Goal: Task Accomplishment & Management: Manage account settings

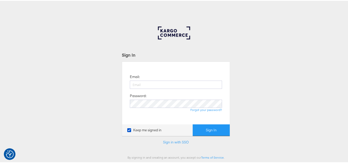
type input "[EMAIL_ADDRESS][PERSON_NAME][DOMAIN_NAME]"
click at [193, 124] on button "Sign In" at bounding box center [211, 130] width 37 height 12
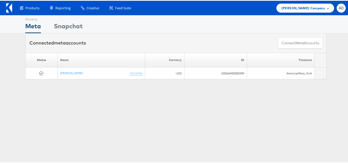
click at [304, 4] on div "Steve Madden Company" at bounding box center [306, 7] width 58 height 9
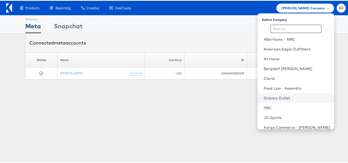
click at [264, 97] on link "Grocery Outlet" at bounding box center [297, 97] width 66 height 5
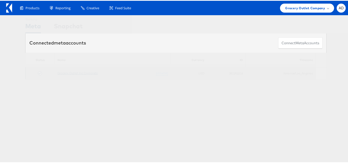
click at [71, 74] on link "Grocery Outlet Inc Corporate" at bounding box center [78, 72] width 40 height 4
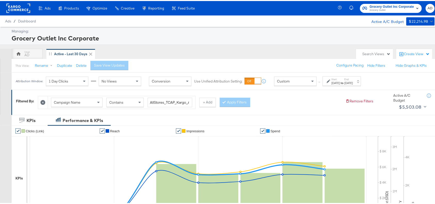
click at [353, 80] on div "Sep 8th 2025" at bounding box center [349, 82] width 9 height 4
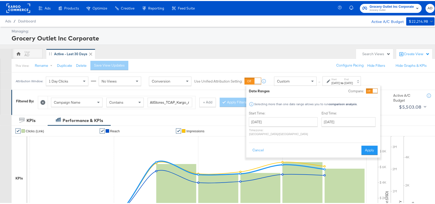
click at [322, 126] on div "End Time: September 8th 2025 ‹ September 2025 › Su Mo Tu We Th Fr Sa 31 1 2 3 4…" at bounding box center [350, 123] width 56 height 27
click at [329, 123] on input "September 8th 2025" at bounding box center [349, 120] width 54 height 9
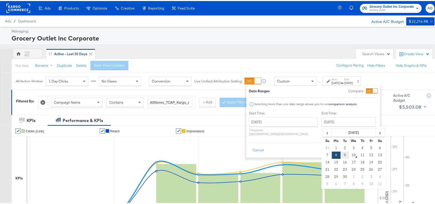
click at [341, 156] on td "9" at bounding box center [345, 154] width 9 height 7
type input "September 9th 2025"
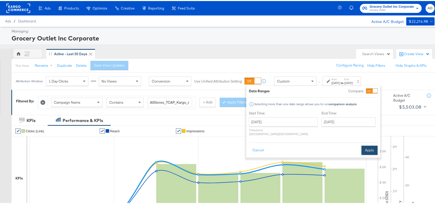
click at [371, 145] on button "Apply" at bounding box center [370, 149] width 16 height 9
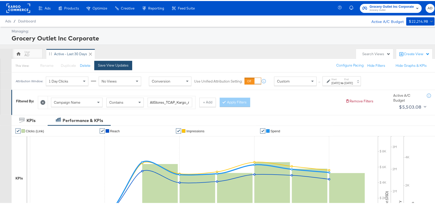
click at [116, 63] on div "Save View Updates" at bounding box center [113, 64] width 31 height 5
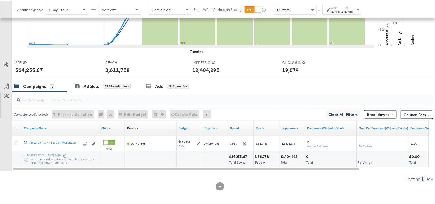
scroll to position [169, 0]
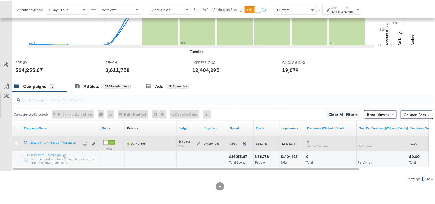
click at [245, 144] on icon at bounding box center [244, 143] width 3 height 4
click at [246, 145] on span at bounding box center [246, 144] width 11 height 4
click at [198, 143] on icon at bounding box center [199, 143] width 4 height 4
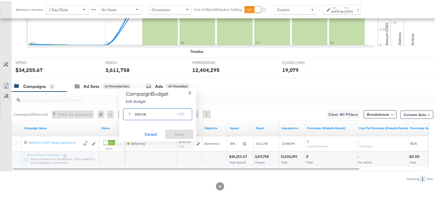
click at [155, 114] on input "5503.08" at bounding box center [155, 111] width 41 height 11
paste input "$5,511.63"
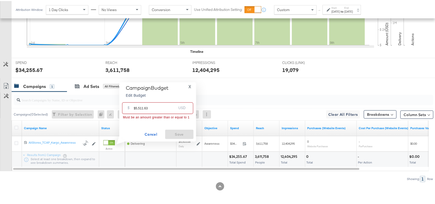
click at [135, 107] on input "$5,511.63" at bounding box center [155, 105] width 43 height 11
click at [137, 107] on input "5,511.63" at bounding box center [155, 105] width 43 height 11
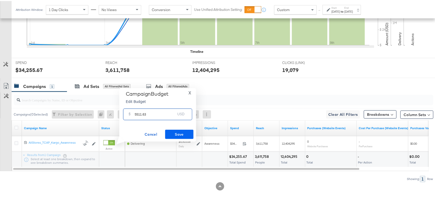
type input "5511.63"
click at [179, 132] on span "Save" at bounding box center [179, 133] width 24 height 6
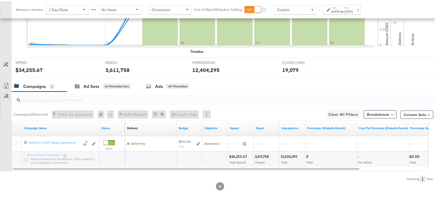
click at [272, 85] on div "Campaigns 1 Ad Sets All Filtered Ad Sets Ads All Filtered Ads" at bounding box center [226, 85] width 429 height 11
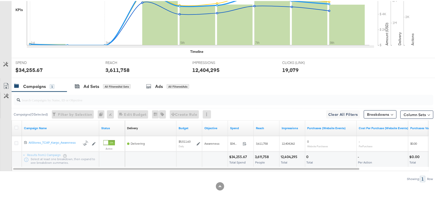
scroll to position [0, 0]
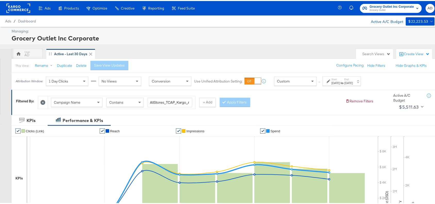
click at [10, 6] on rect at bounding box center [18, 7] width 24 height 9
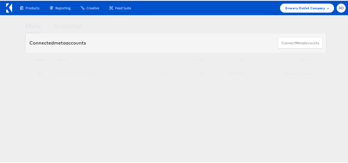
click at [289, 7] on span "Grocery Outlet Company" at bounding box center [306, 7] width 40 height 5
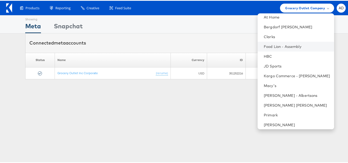
scroll to position [42, 0]
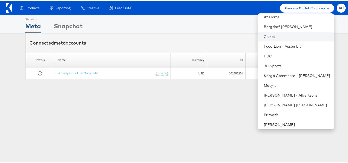
click at [264, 37] on link "Clarks" at bounding box center [297, 35] width 66 height 5
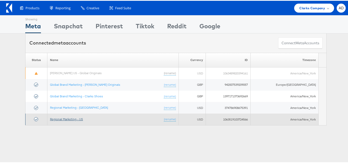
click at [73, 118] on link "Regional Marketing - US" at bounding box center [66, 119] width 33 height 4
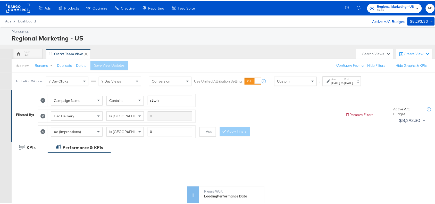
click at [345, 80] on strong "to" at bounding box center [343, 82] width 4 height 4
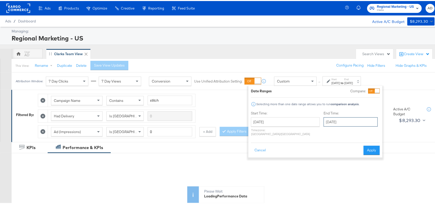
click at [339, 119] on input "[DATE]" at bounding box center [351, 120] width 54 height 9
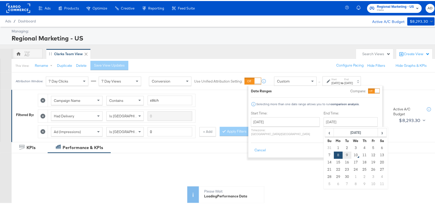
click at [343, 156] on td "9" at bounding box center [347, 154] width 9 height 7
type input "September 9th 2025"
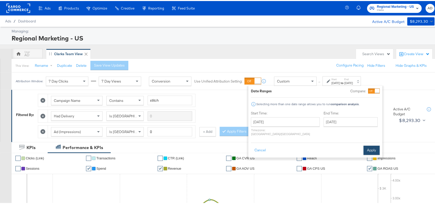
click at [370, 145] on button "Apply" at bounding box center [372, 149] width 16 height 9
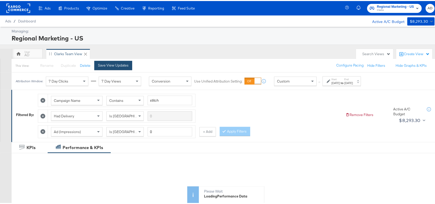
click at [103, 65] on div "Save View Updates" at bounding box center [113, 64] width 31 height 5
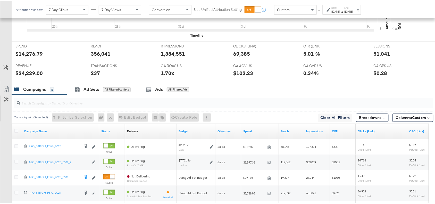
scroll to position [289, 0]
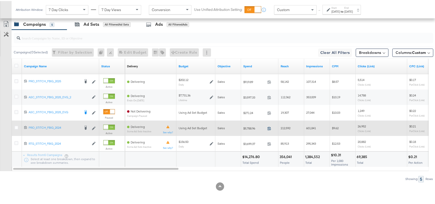
click at [270, 128] on icon at bounding box center [270, 128] width 4 height 4
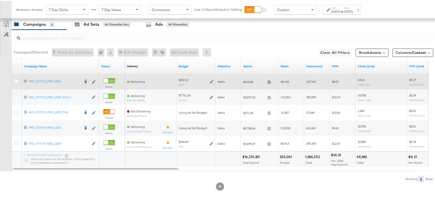
click at [269, 80] on icon at bounding box center [269, 81] width 3 height 4
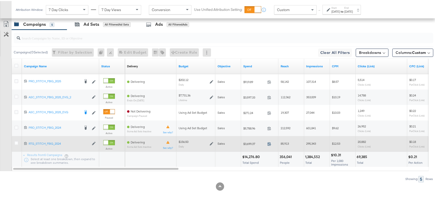
click at [270, 143] on icon at bounding box center [270, 143] width 4 height 4
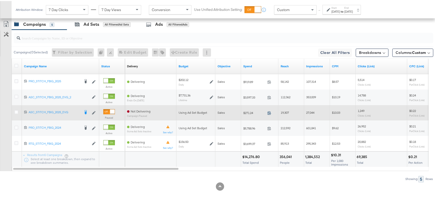
click at [271, 111] on icon at bounding box center [269, 112] width 3 height 4
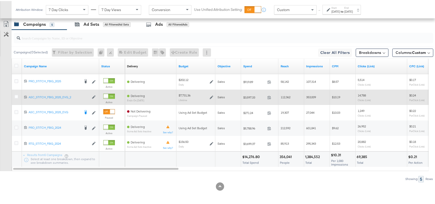
click at [272, 98] on span at bounding box center [271, 97] width 11 height 4
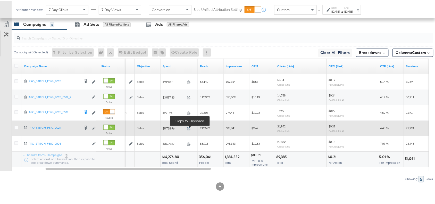
click at [187, 128] on icon at bounding box center [189, 128] width 4 height 4
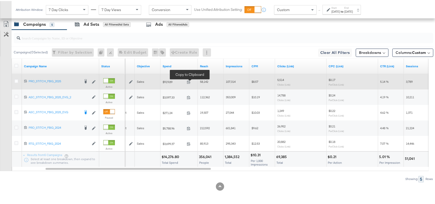
click at [186, 80] on span at bounding box center [190, 82] width 11 height 4
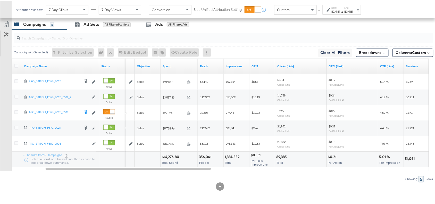
click at [257, 41] on div at bounding box center [224, 37] width 420 height 10
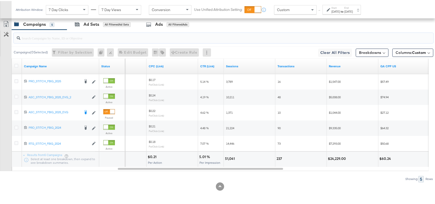
click at [230, 160] on div "51,041" at bounding box center [230, 158] width 11 height 5
copy div "51,041"
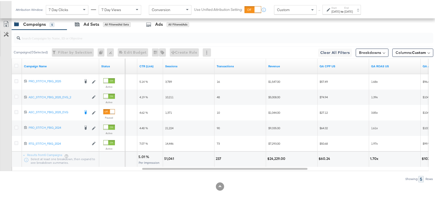
click at [279, 154] on div "$24,229.00" at bounding box center [291, 158] width 51 height 15
copy div "24,229.00"
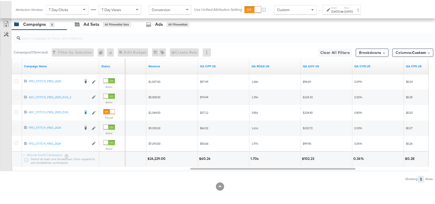
click at [253, 158] on div "1.70x" at bounding box center [256, 158] width 10 height 5
copy div "1.70"
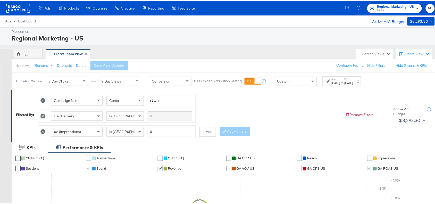
click at [353, 79] on label "End:" at bounding box center [349, 78] width 9 height 3
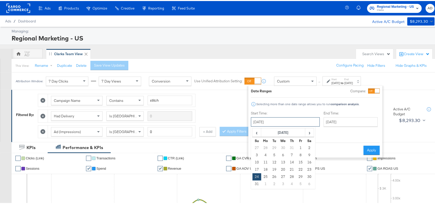
drag, startPoint x: 282, startPoint y: 118, endPoint x: 317, endPoint y: 134, distance: 38.1
click at [317, 134] on div "Start Time: August 24th 2025 ‹ August 2025 › Su Mo Tu We Th Fr Sa 27 28 29 30 3…" at bounding box center [315, 124] width 129 height 28
click at [312, 134] on span "›" at bounding box center [310, 132] width 8 height 8
click at [264, 155] on td "8" at bounding box center [266, 154] width 9 height 7
type input "September 8th 2025"
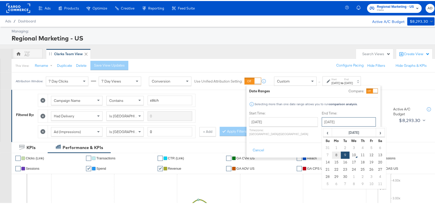
drag, startPoint x: 331, startPoint y: 121, endPoint x: 323, endPoint y: 156, distance: 35.2
click at [323, 126] on div "September 9th 2025 ‹ September 2025 › Su Mo Tu We Th Fr Sa 31 1 2 3 4 5 6 7 8 9…" at bounding box center [349, 120] width 54 height 9
click at [333, 156] on td "8" at bounding box center [337, 154] width 9 height 7
type input "September 8th 2025"
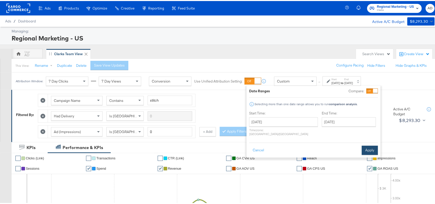
click at [371, 145] on button "Apply" at bounding box center [370, 149] width 16 height 9
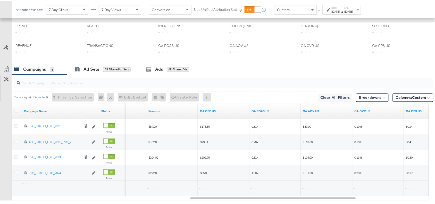
scroll to position [273, 0]
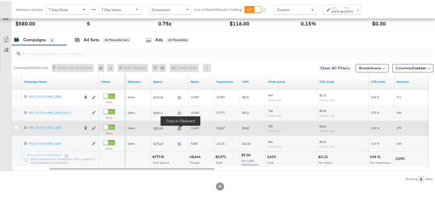
click at [180, 126] on icon at bounding box center [179, 128] width 3 height 4
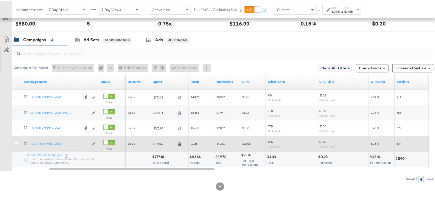
click at [180, 143] on icon at bounding box center [180, 143] width 4 height 4
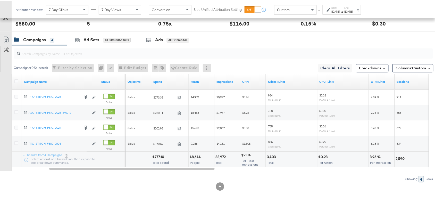
click at [157, 156] on div "$777.10" at bounding box center [158, 156] width 13 height 5
copy div "777.10"
click at [157, 156] on div "$777.10" at bounding box center [158, 156] width 13 height 5
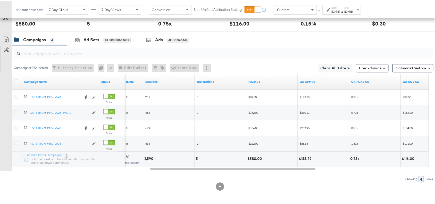
click at [254, 157] on div "$580.00" at bounding box center [256, 158] width 16 height 5
copy div "580.00"
click at [353, 7] on div "Start: Sep 8th 2025 to End: Sep 8th 2025" at bounding box center [342, 8] width 21 height 7
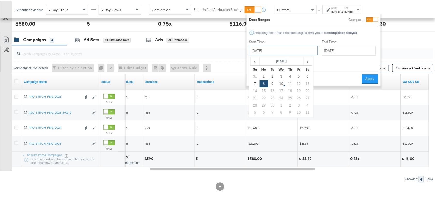
click at [266, 52] on input "September 8th 2025" at bounding box center [283, 49] width 69 height 9
click at [273, 80] on td "9" at bounding box center [273, 82] width 9 height 7
type input "September 9th 2025"
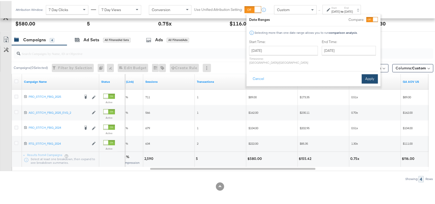
click at [371, 74] on button "Apply" at bounding box center [370, 77] width 16 height 9
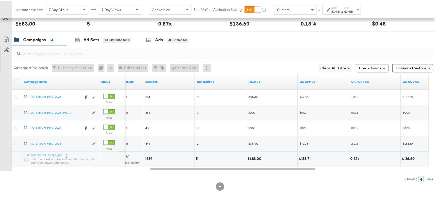
click at [257, 158] on div "$683.00" at bounding box center [255, 158] width 15 height 5
copy div "683.00"
click at [257, 158] on div "$683.00" at bounding box center [255, 158] width 15 height 5
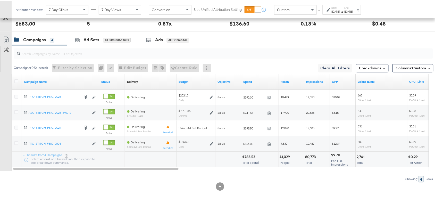
click at [248, 156] on div "$783.53" at bounding box center [249, 156] width 14 height 5
copy div "783.53"
click at [248, 156] on div "$783.53" at bounding box center [249, 156] width 14 height 5
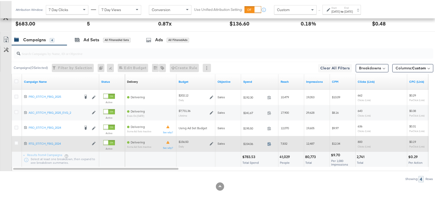
click at [270, 142] on icon at bounding box center [270, 143] width 4 height 4
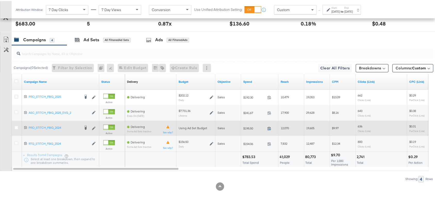
click at [268, 127] on icon at bounding box center [270, 128] width 4 height 4
click at [16, 128] on icon at bounding box center [16, 127] width 4 height 4
click at [0, 0] on input "checkbox" at bounding box center [0, 0] width 0 height 0
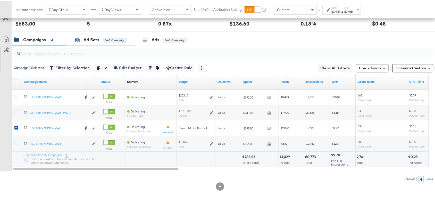
click at [91, 38] on div "Ad Sets" at bounding box center [92, 39] width 16 height 6
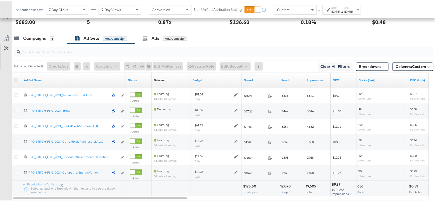
click at [14, 80] on icon at bounding box center [16, 79] width 4 height 4
click at [0, 0] on input "checkbox" at bounding box center [0, 0] width 0 height 0
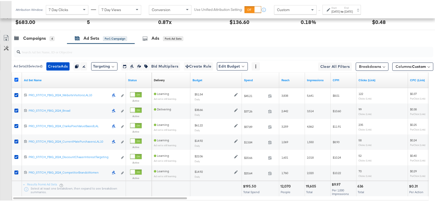
click at [14, 80] on icon at bounding box center [16, 79] width 4 height 4
click at [0, 0] on input "checkbox" at bounding box center [0, 0] width 0 height 0
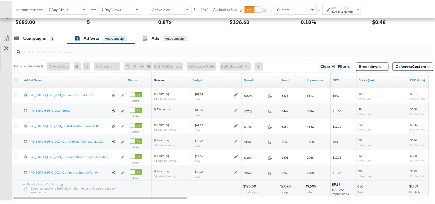
click at [14, 80] on icon at bounding box center [16, 79] width 4 height 4
click at [0, 0] on input "checkbox" at bounding box center [0, 0] width 0 height 0
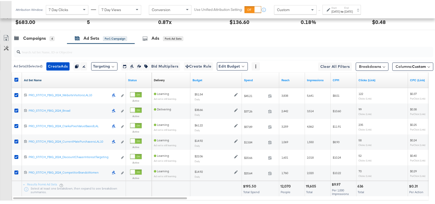
click at [48, 82] on link "Ad Set Name" at bounding box center [74, 79] width 100 height 4
click at [48, 82] on link "Ad Set Name ↓" at bounding box center [74, 79] width 100 height 4
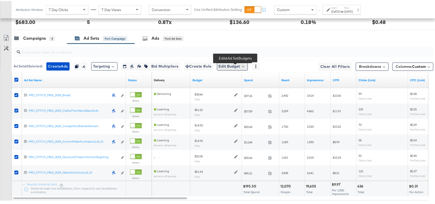
click at [239, 64] on button "Edit Budget" at bounding box center [232, 65] width 31 height 8
click at [239, 82] on span "Edit Ad Set Budget" at bounding box center [234, 79] width 29 height 7
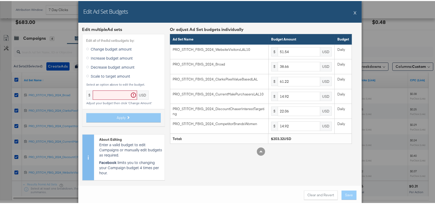
click at [116, 72] on span "Scale to target amount" at bounding box center [110, 74] width 39 height 5
click at [0, 0] on input "Scale to target amount" at bounding box center [0, 0] width 0 height 0
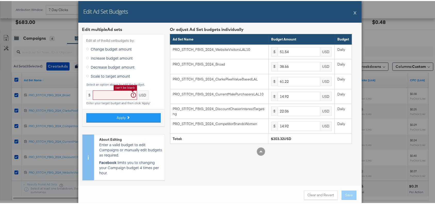
click at [104, 94] on input "text" at bounding box center [115, 95] width 44 height 10
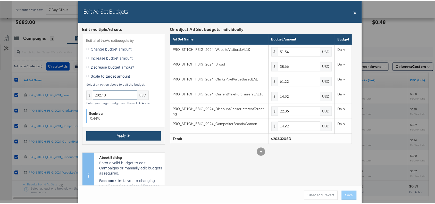
type input "202.43"
click at [125, 137] on button "Apply" at bounding box center [123, 134] width 75 height 9
type input "51.31"
type input "38.49"
type input "60.95"
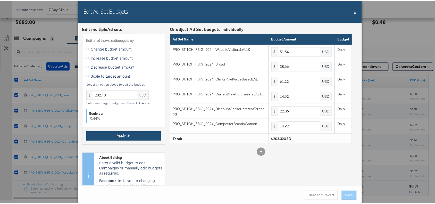
type input "14.85"
type input "21.96"
type input "14.85"
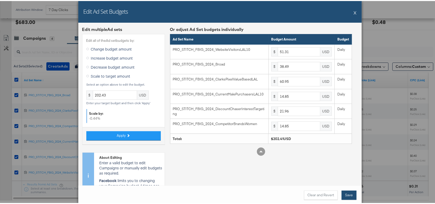
click at [345, 194] on button "Save" at bounding box center [349, 194] width 15 height 9
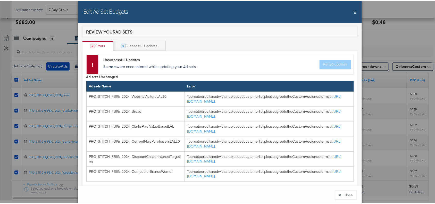
scroll to position [304, 0]
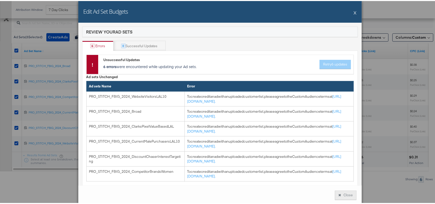
click at [341, 195] on button "Close" at bounding box center [346, 194] width 22 height 9
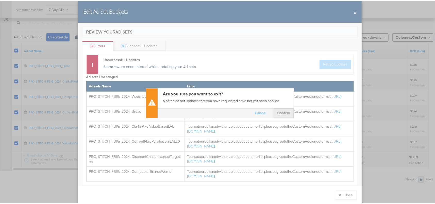
click at [278, 114] on button "Confirm" at bounding box center [284, 112] width 20 height 9
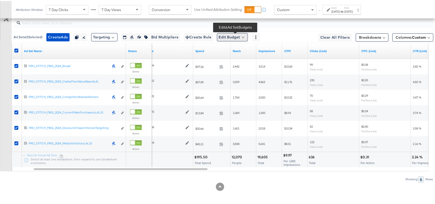
click at [232, 35] on button "Edit Budget" at bounding box center [232, 36] width 31 height 8
click at [235, 53] on button "Edit Ad Set Budget" at bounding box center [241, 49] width 46 height 8
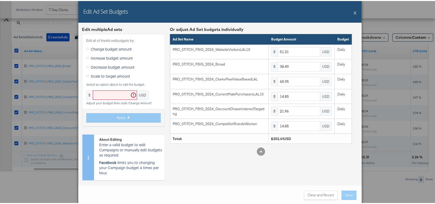
click at [354, 11] on button "X" at bounding box center [355, 11] width 3 height 10
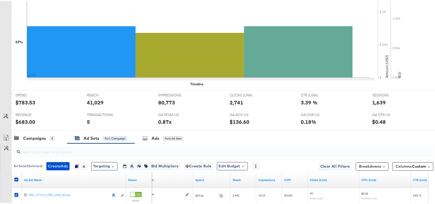
scroll to position [0, 0]
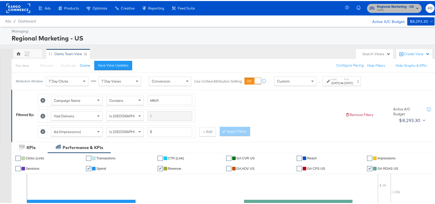
click at [386, 11] on span "Clarks" at bounding box center [395, 9] width 37 height 4
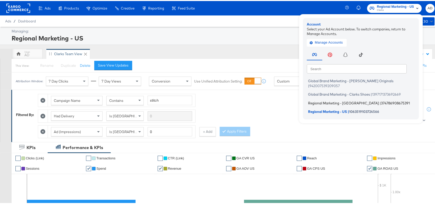
click at [324, 99] on li "Regional Marketing - CA | 374786908675391" at bounding box center [362, 101] width 111 height 7
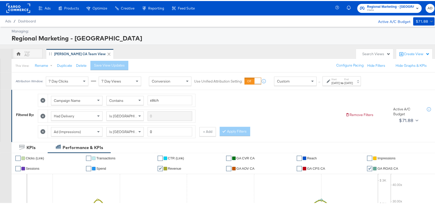
click at [353, 80] on div "[DATE]" at bounding box center [349, 82] width 9 height 4
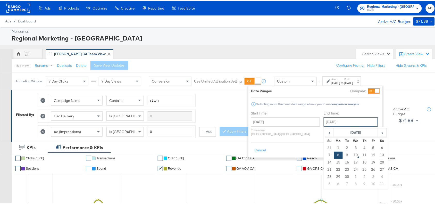
click at [329, 120] on input "[DATE]" at bounding box center [351, 120] width 54 height 9
click at [343, 153] on td "9" at bounding box center [347, 154] width 9 height 7
type input "[DATE]"
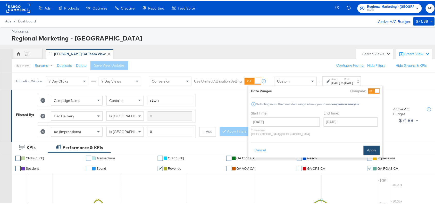
click at [374, 146] on button "Apply" at bounding box center [372, 149] width 16 height 9
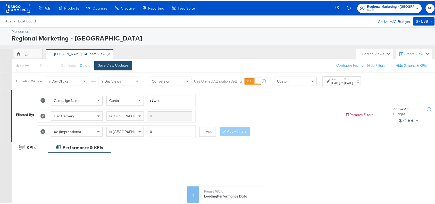
click at [110, 63] on div "Save View Updates" at bounding box center [113, 64] width 31 height 5
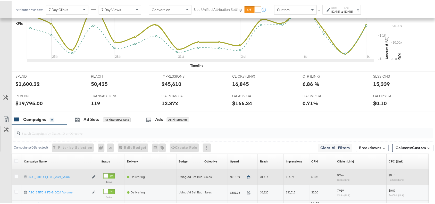
scroll to position [242, 0]
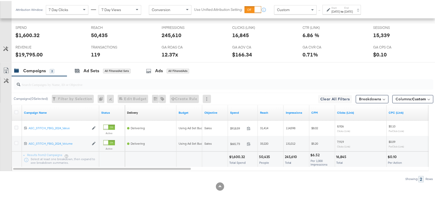
click at [248, 128] on icon at bounding box center [249, 128] width 4 height 4
click at [284, 93] on div "Campaigns ( 0 Selected) Filter by Selection Filter 0 campaigns 0 Rename 0 campa…" at bounding box center [223, 98] width 422 height 12
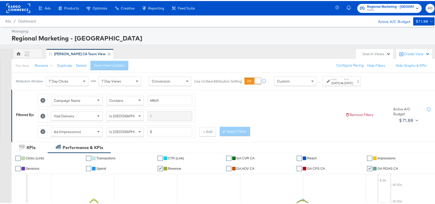
click at [353, 80] on label "End:" at bounding box center [349, 78] width 9 height 3
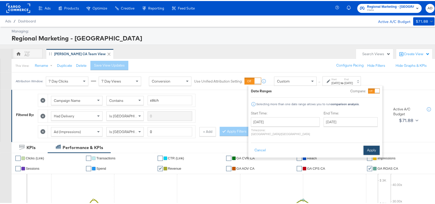
click at [372, 145] on button "Apply" at bounding box center [372, 149] width 16 height 9
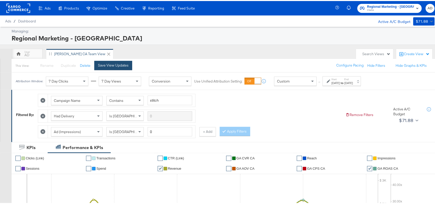
click at [111, 64] on div "Save View Updates" at bounding box center [113, 64] width 31 height 5
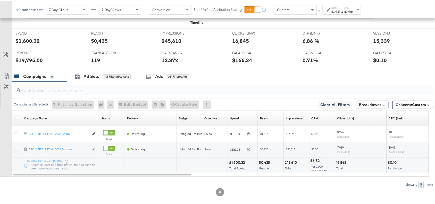
scroll to position [242, 0]
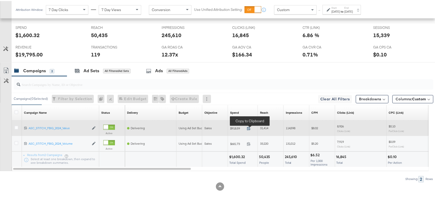
click at [248, 128] on icon at bounding box center [249, 128] width 4 height 4
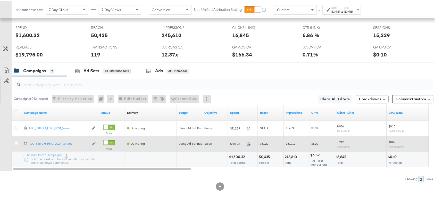
click at [250, 143] on icon at bounding box center [249, 143] width 4 height 4
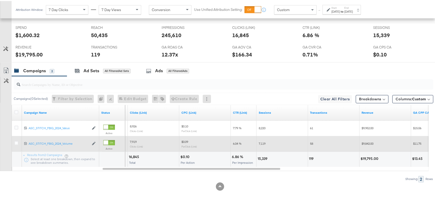
click at [262, 159] on div "15,339" at bounding box center [263, 158] width 11 height 5
copy div "15,339"
click at [262, 159] on div "15,339" at bounding box center [263, 158] width 11 height 5
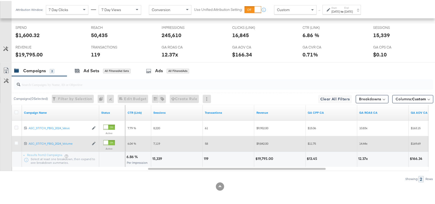
click at [262, 159] on div "$19,795.00" at bounding box center [265, 158] width 19 height 5
copy div "19,795.00"
click at [262, 159] on div "$19,795.00" at bounding box center [265, 158] width 19 height 5
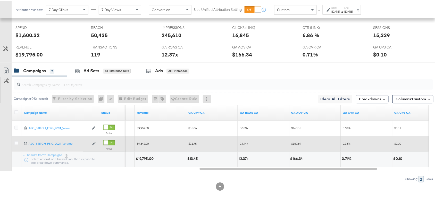
click at [240, 158] on div "12.37x" at bounding box center [244, 158] width 11 height 5
copy div "12.37"
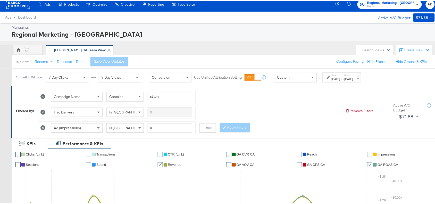
scroll to position [0, 0]
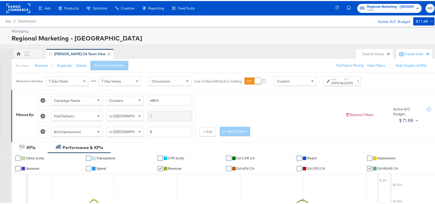
click at [345, 81] on strong "to" at bounding box center [343, 82] width 4 height 4
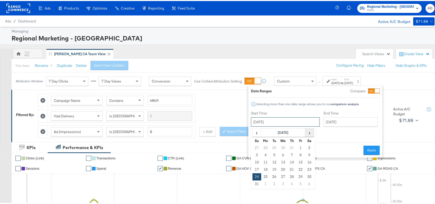
drag, startPoint x: 280, startPoint y: 124, endPoint x: 313, endPoint y: 135, distance: 33.9
click at [313, 126] on div "August 24th 2025 ‹ August 2025 › Su Mo Tu We Th Fr Sa 27 28 29 30 31 1 2 3 4 5 …" at bounding box center [285, 120] width 69 height 9
click at [313, 135] on span "›" at bounding box center [310, 132] width 8 height 8
click at [264, 156] on td "8" at bounding box center [266, 154] width 9 height 7
type input "September 8th 2025"
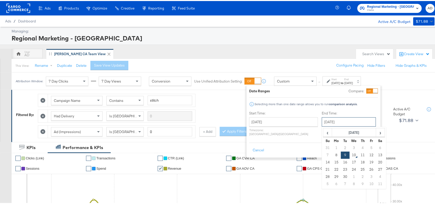
click at [337, 123] on input "September 9th 2025" at bounding box center [349, 120] width 54 height 9
click at [333, 155] on td "8" at bounding box center [337, 154] width 9 height 7
type input "September 8th 2025"
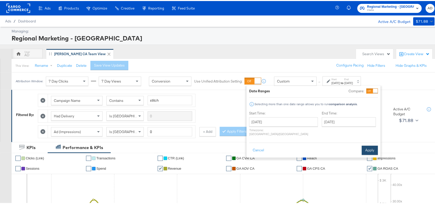
click at [368, 147] on button "Apply" at bounding box center [370, 149] width 16 height 9
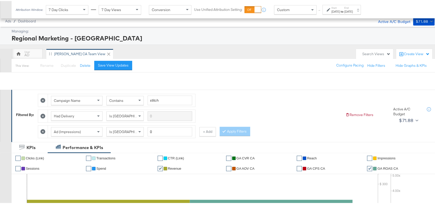
scroll to position [242, 0]
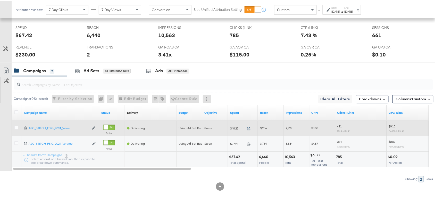
click at [249, 128] on icon at bounding box center [249, 128] width 4 height 4
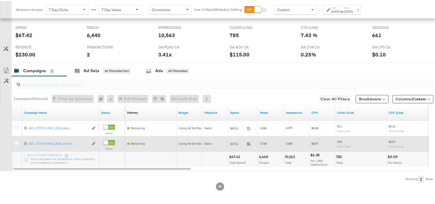
click at [248, 142] on icon at bounding box center [249, 143] width 4 height 4
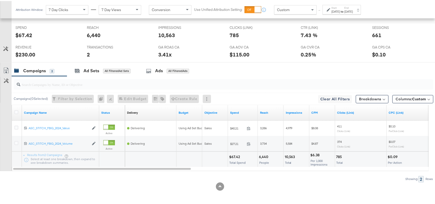
click at [236, 156] on div "$67.42" at bounding box center [235, 156] width 12 height 5
copy div "67.42"
click at [236, 156] on div "$67.42" at bounding box center [235, 156] width 12 height 5
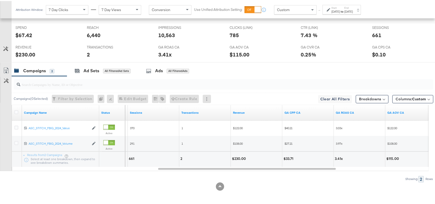
click at [238, 158] on div "$230.00" at bounding box center [239, 158] width 15 height 5
copy div "230.00"
click at [353, 6] on label "End:" at bounding box center [349, 6] width 9 height 3
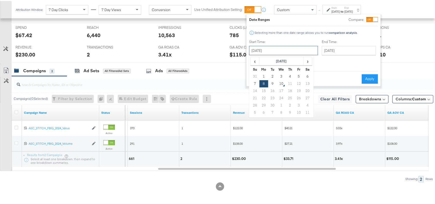
click at [282, 52] on input "September 8th 2025" at bounding box center [283, 49] width 69 height 9
click at [272, 83] on td "9" at bounding box center [273, 82] width 9 height 7
type input "September 9th 2025"
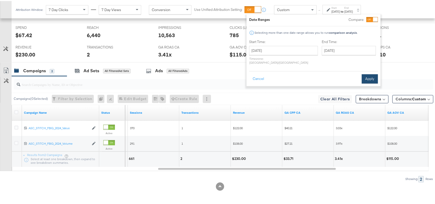
click at [368, 73] on button "Apply" at bounding box center [370, 77] width 16 height 9
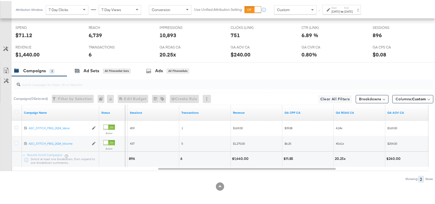
click at [243, 158] on div "$1,440.00" at bounding box center [241, 158] width 18 height 5
copy div "1,440.00"
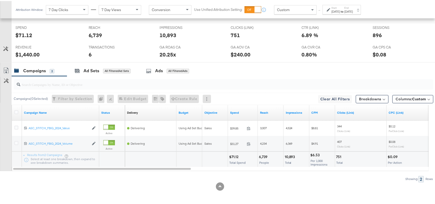
click at [235, 157] on div "$71.12" at bounding box center [234, 156] width 11 height 5
copy div "71.12"
click at [235, 157] on div "$71.12" at bounding box center [234, 156] width 11 height 5
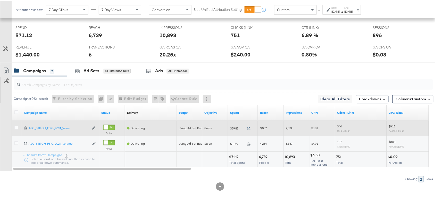
click at [248, 128] on icon at bounding box center [249, 128] width 4 height 4
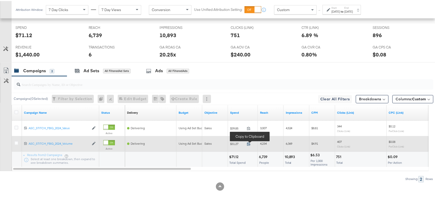
click at [248, 142] on icon at bounding box center [249, 143] width 4 height 4
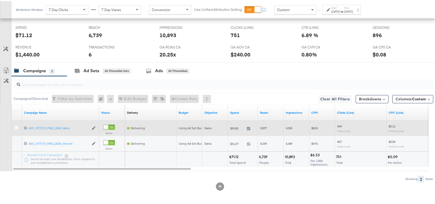
click at [247, 129] on span at bounding box center [250, 128] width 11 height 4
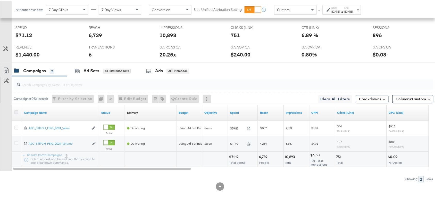
click at [16, 110] on icon at bounding box center [16, 111] width 4 height 4
click at [0, 0] on input "checkbox" at bounding box center [0, 0] width 0 height 0
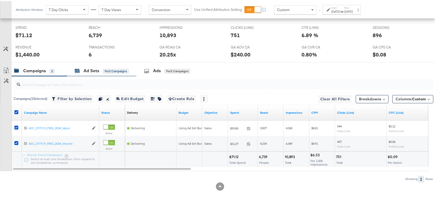
click at [84, 68] on div "Ad Sets" at bounding box center [92, 70] width 16 height 6
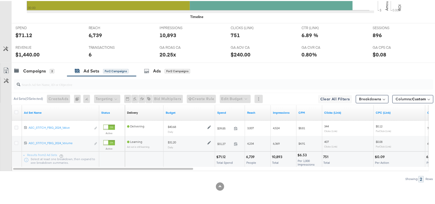
scroll to position [0, 0]
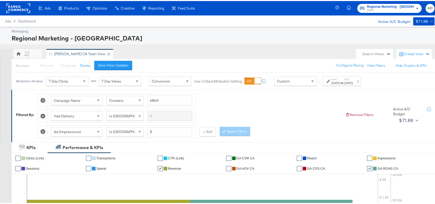
click at [350, 79] on div "Start: Sep 9th 2025 to End: Sep 9th 2025" at bounding box center [342, 80] width 21 height 7
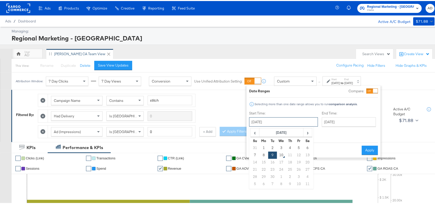
click at [271, 121] on input "September 9th 2025" at bounding box center [283, 120] width 69 height 9
click at [251, 134] on span "‹" at bounding box center [255, 132] width 8 height 8
click at [255, 176] on td "24" at bounding box center [255, 175] width 9 height 7
type input "August 24th 2025"
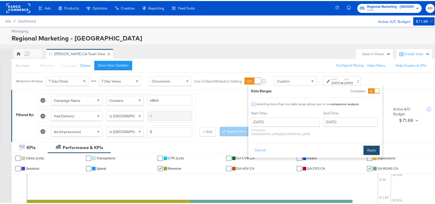
click at [375, 145] on button "Apply" at bounding box center [372, 149] width 16 height 9
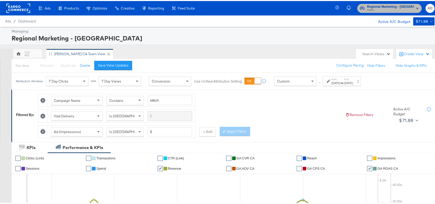
click at [399, 7] on span "Regional Marketing - CA" at bounding box center [391, 5] width 47 height 5
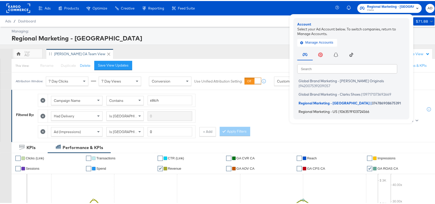
click at [320, 109] on span "Regional Marketing - US" at bounding box center [318, 111] width 39 height 4
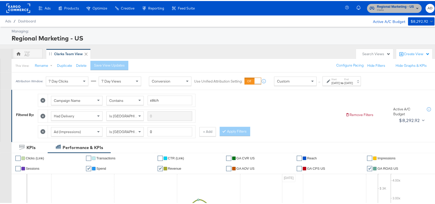
click at [393, 9] on span "Clarks" at bounding box center [395, 9] width 37 height 4
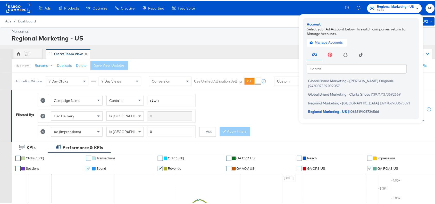
click at [14, 6] on rect at bounding box center [18, 7] width 24 height 9
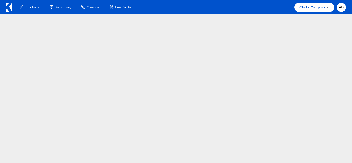
click at [301, 10] on div "Clarks Company" at bounding box center [315, 7] width 40 height 9
click at [318, 10] on div "Clarks Company" at bounding box center [315, 7] width 40 height 9
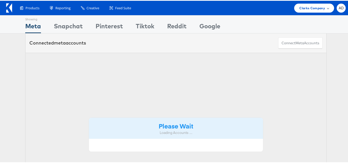
click at [307, 7] on span "Clarks Company" at bounding box center [313, 7] width 26 height 5
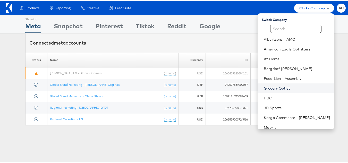
click at [270, 88] on link "Grocery Outlet" at bounding box center [297, 87] width 66 height 5
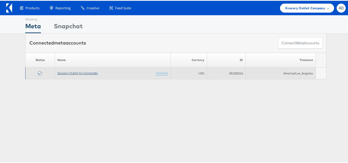
click at [84, 74] on link "Grocery Outlet Inc Corporate" at bounding box center [78, 72] width 40 height 4
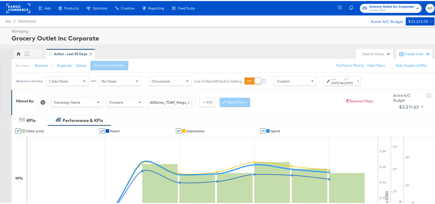
click at [12, 11] on rect at bounding box center [18, 7] width 24 height 9
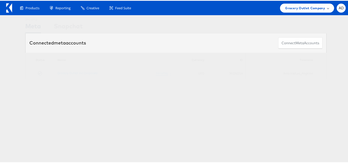
click at [301, 5] on span "Grocery Outlet Company" at bounding box center [306, 7] width 40 height 5
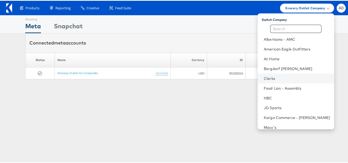
click at [272, 77] on link "Clarks" at bounding box center [297, 77] width 66 height 5
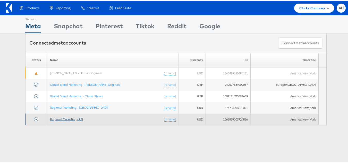
click at [82, 119] on link "Regional Marketing - US" at bounding box center [66, 119] width 33 height 4
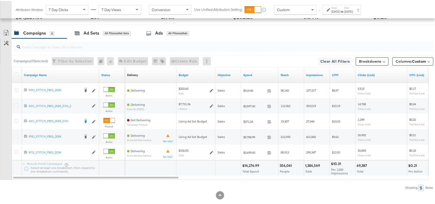
scroll to position [289, 0]
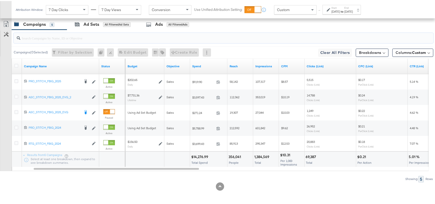
click at [273, 36] on input "search" at bounding box center [207, 35] width 375 height 10
click at [300, 33] on input "search" at bounding box center [207, 35] width 375 height 10
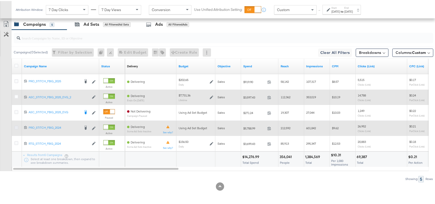
click at [15, 127] on icon at bounding box center [16, 127] width 4 height 4
click at [0, 0] on input "checkbox" at bounding box center [0, 0] width 0 height 0
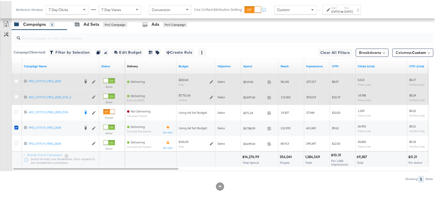
scroll to position [185, 0]
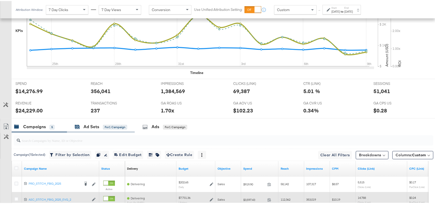
click at [88, 125] on div "Ad Sets" at bounding box center [92, 126] width 16 height 6
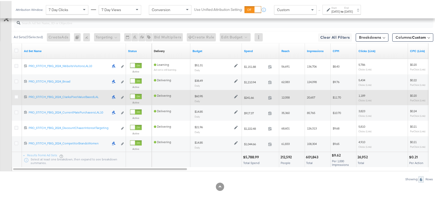
scroll to position [216, 0]
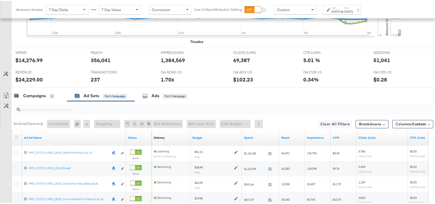
click at [16, 138] on icon at bounding box center [16, 136] width 4 height 4
click at [0, 0] on input "checkbox" at bounding box center [0, 0] width 0 height 0
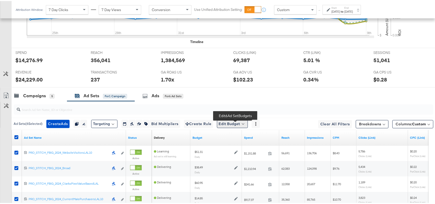
click at [236, 127] on button "Edit Budget" at bounding box center [232, 123] width 31 height 8
click at [240, 140] on span "Edit Ad Set Budget" at bounding box center [234, 136] width 29 height 7
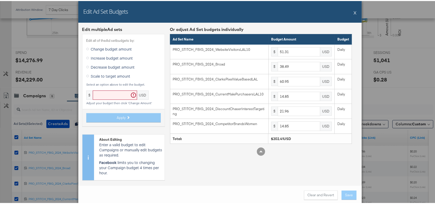
click at [351, 12] on div "Edit Ad Set Budgets X" at bounding box center [220, 11] width 284 height 22
click at [354, 12] on button "X" at bounding box center [355, 11] width 3 height 10
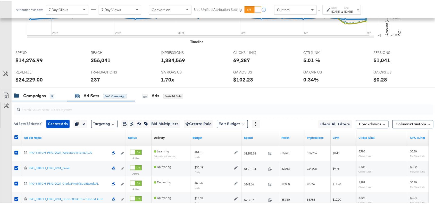
click at [25, 101] on div "Campaigns 5" at bounding box center [39, 95] width 55 height 11
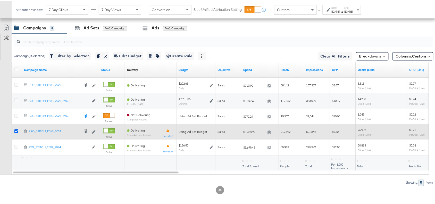
scroll to position [284, 0]
click at [15, 129] on label at bounding box center [16, 130] width 4 height 4
click at [0, 0] on input "checkbox" at bounding box center [0, 0] width 0 height 0
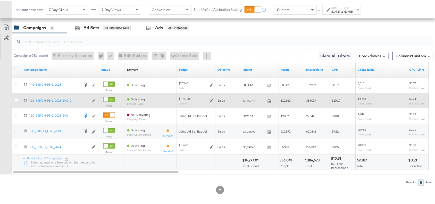
scroll to position [0, 0]
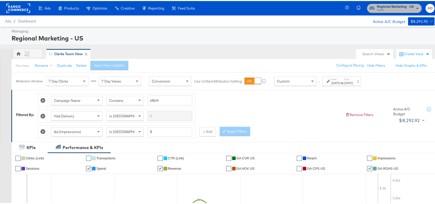
click at [403, 8] on span "Clarks" at bounding box center [395, 9] width 37 height 4
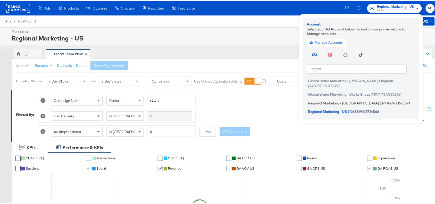
click at [316, 100] on span "Regional Marketing - [GEOGRAPHIC_DATA]" at bounding box center [344, 102] width 71 height 4
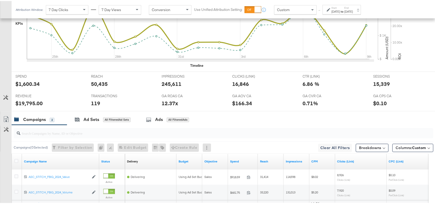
scroll to position [242, 0]
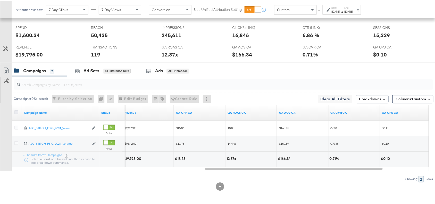
click at [17, 112] on icon at bounding box center [16, 111] width 4 height 4
click at [0, 0] on input "checkbox" at bounding box center [0, 0] width 0 height 0
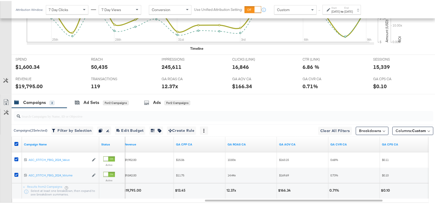
scroll to position [209, 0]
click at [90, 104] on div "Ad Sets" at bounding box center [92, 102] width 16 height 6
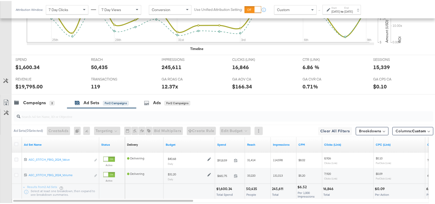
scroll to position [242, 0]
